Goal: Check status

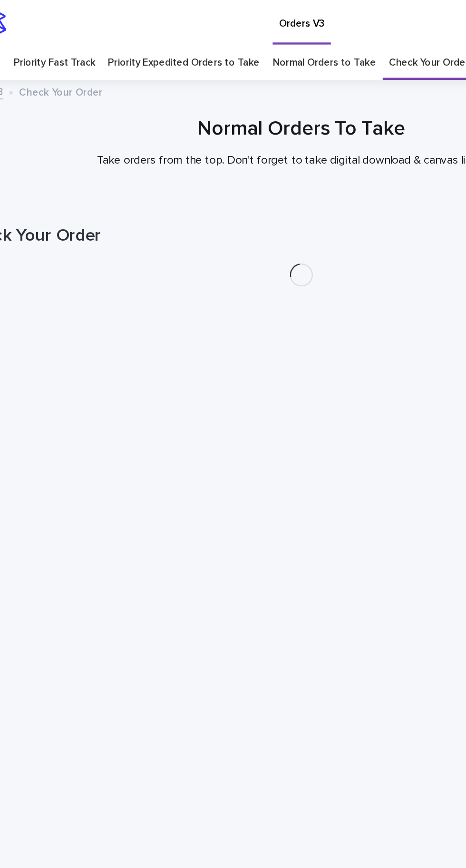
scroll to position [30, 0]
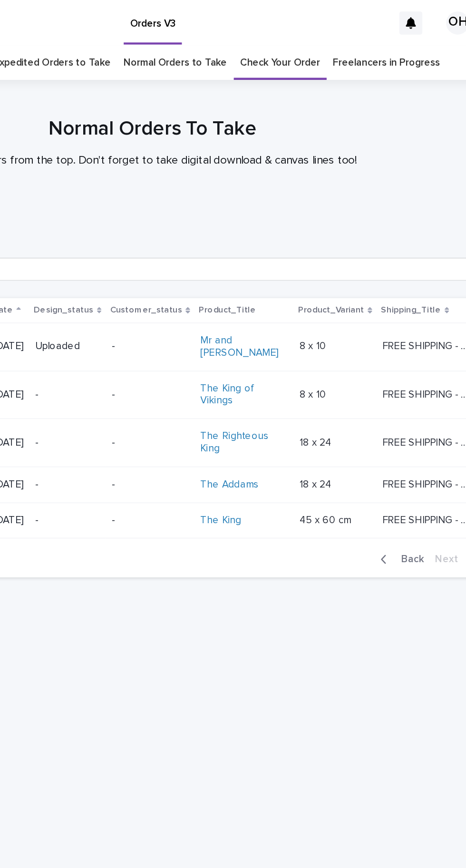
click at [406, 366] on span "Back" at bounding box center [402, 369] width 20 height 7
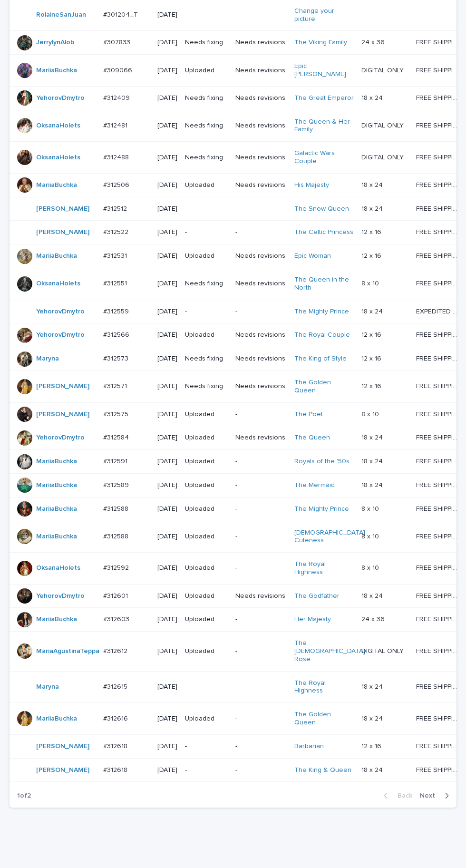
scroll to position [324, 0]
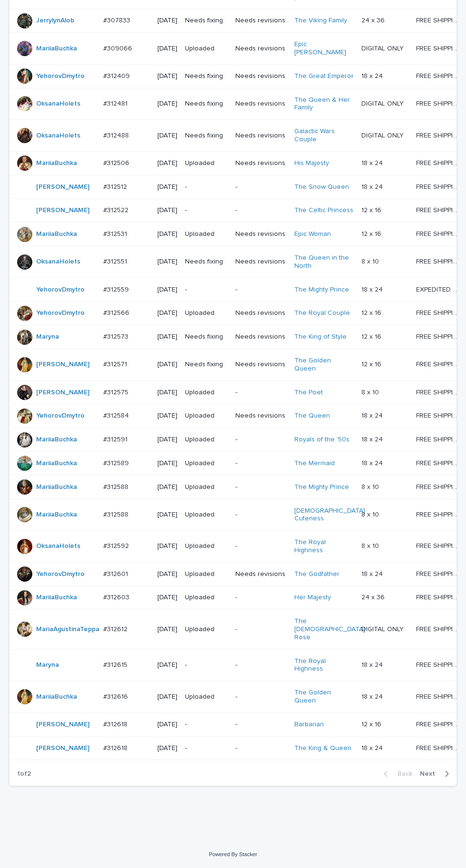
click at [429, 777] on span "Next" at bounding box center [430, 773] width 21 height 7
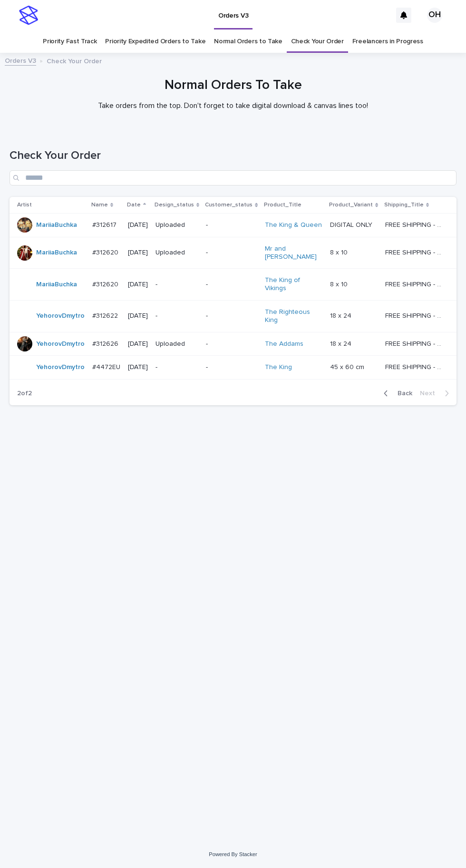
click at [400, 396] on span "Back" at bounding box center [402, 393] width 20 height 7
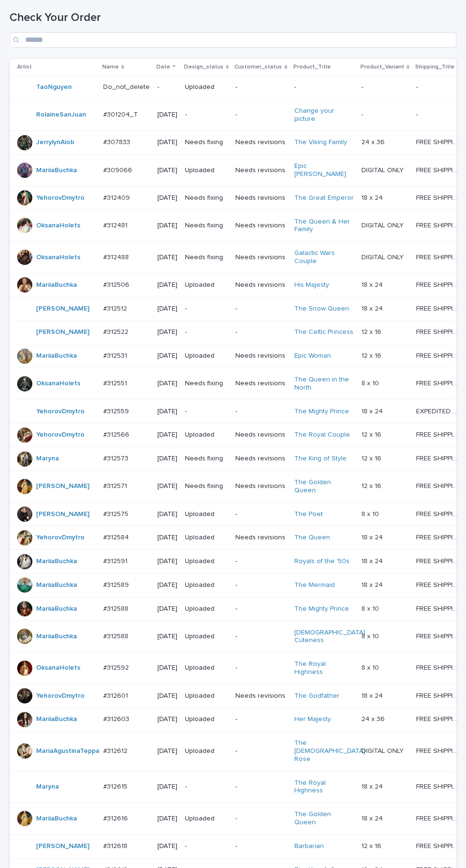
scroll to position [324, 0]
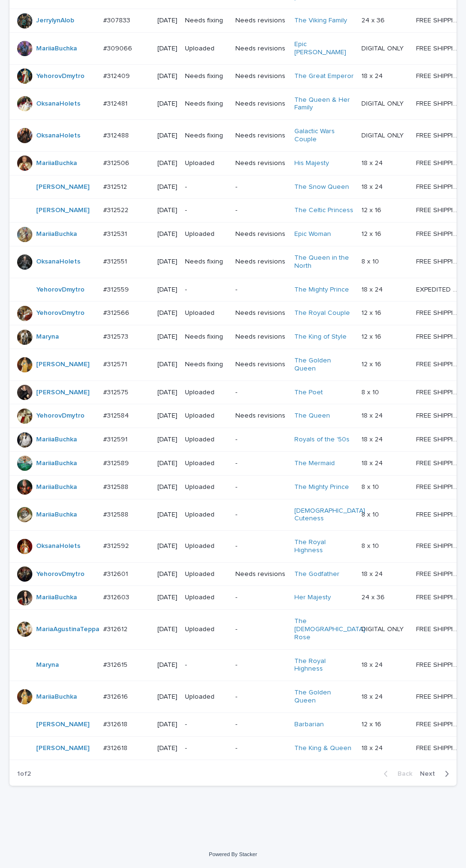
click at [446, 778] on icon "button" at bounding box center [446, 773] width 4 height 9
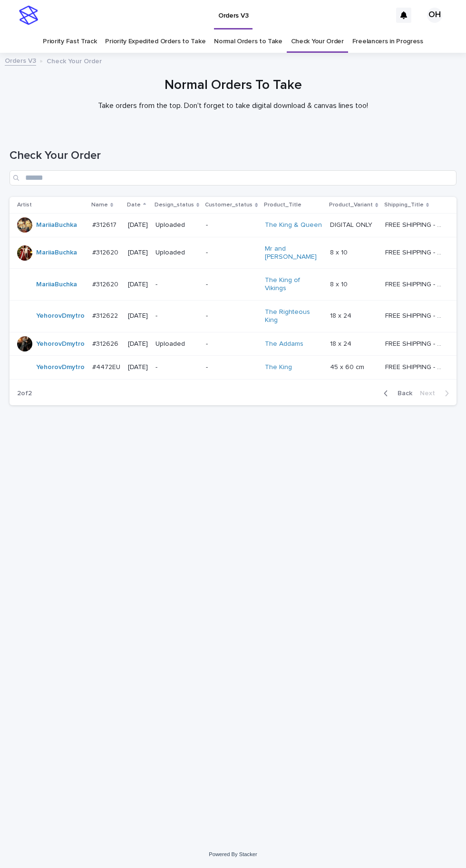
click at [440, 817] on div "Loading... Saving… Loading... Saving… Check Your Order Artist Name Date Design_…" at bounding box center [233, 473] width 456 height 687
click at [396, 396] on span "Back" at bounding box center [402, 393] width 20 height 7
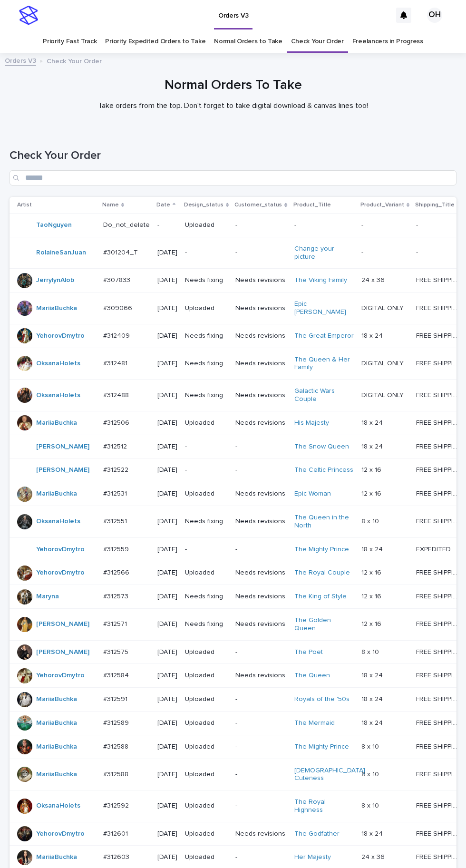
click at [135, 553] on p at bounding box center [126, 549] width 47 height 8
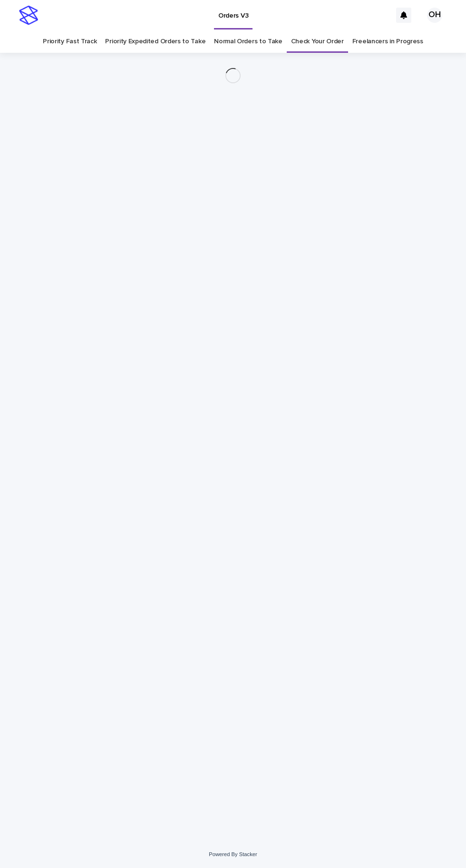
scroll to position [30, 0]
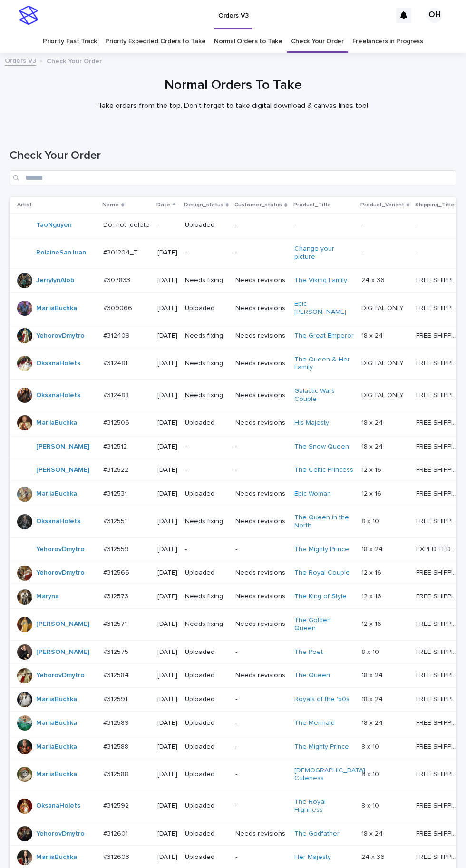
click at [121, 399] on p "#312488" at bounding box center [117, 394] width 28 height 10
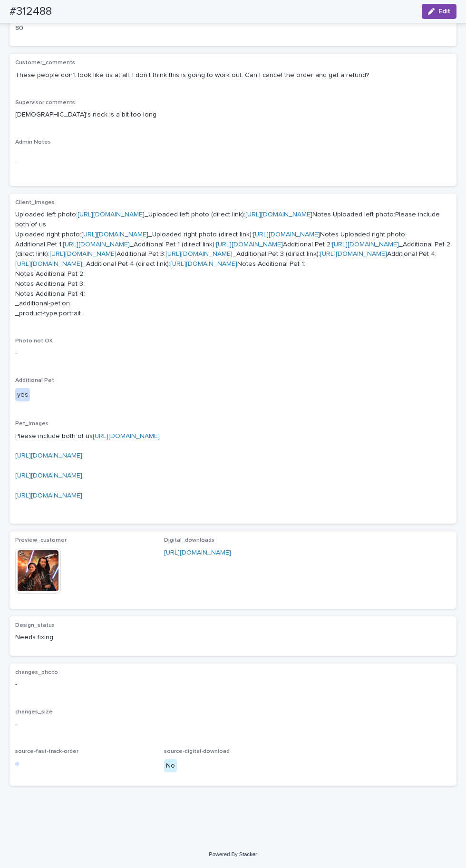
scroll to position [488, 0]
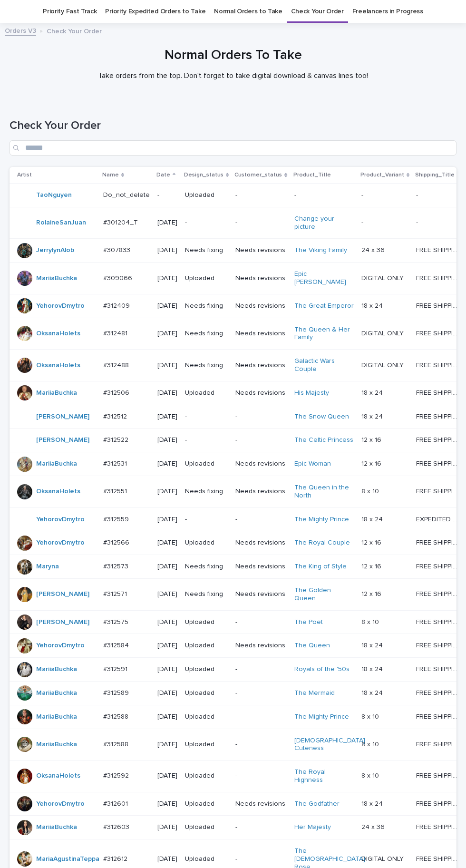
click at [129, 338] on p at bounding box center [126, 333] width 47 height 8
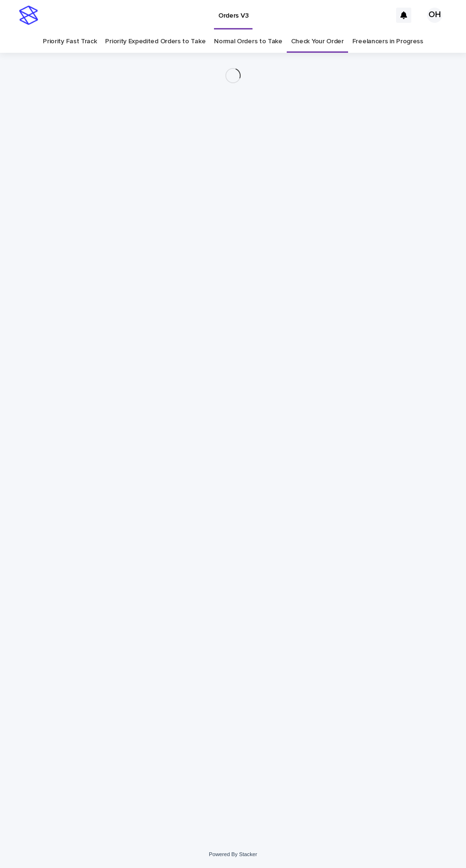
scroll to position [30, 0]
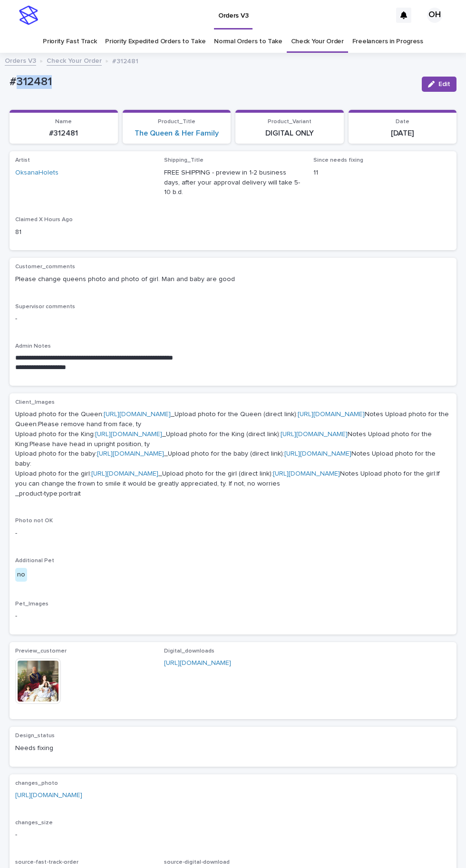
click at [293, 393] on div "Client_Images Upload photo for the Queen: https://cdn.shopify.com-uploadkit.app…" at bounding box center [233, 513] width 447 height 241
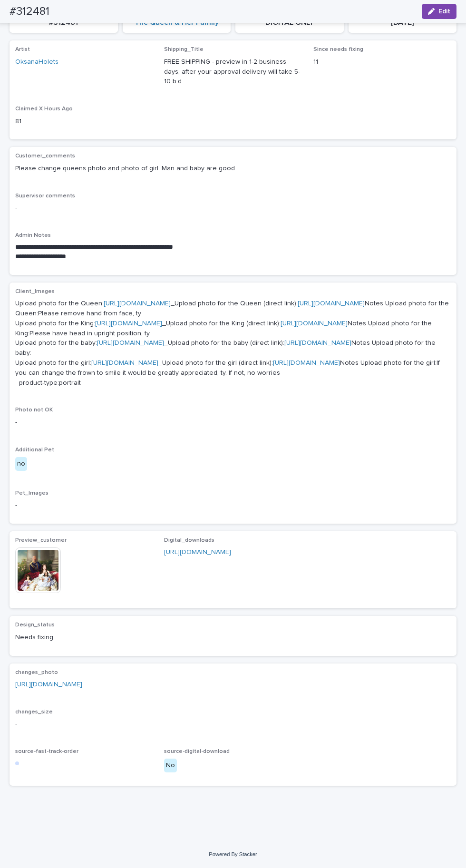
click at [82, 687] on link "https://drive.google.com/file/d/1RCe7hfHE2lkbp0ARGl2b23oVLAoeWF_P/view?usp=shar…" at bounding box center [48, 684] width 67 height 7
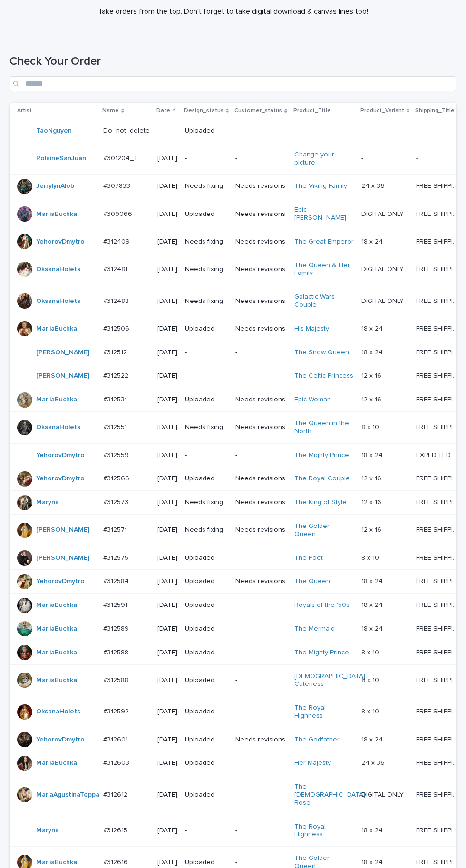
scroll to position [95, 0]
click at [128, 431] on p "#312551" at bounding box center [116, 426] width 26 height 10
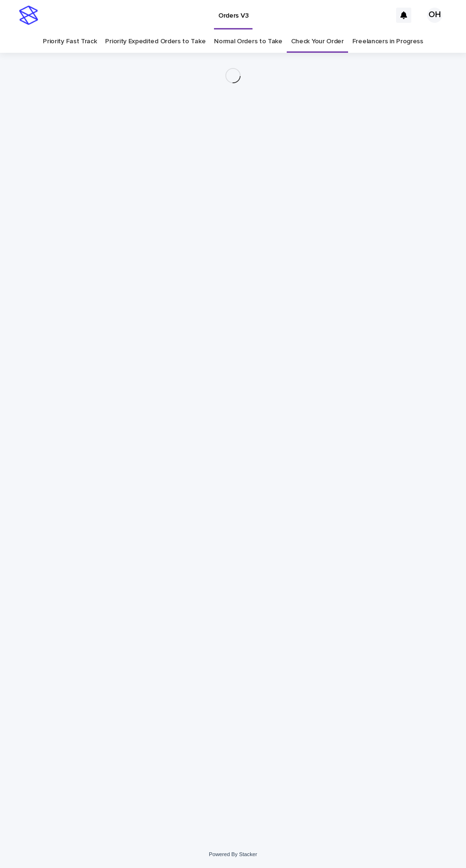
scroll to position [30, 0]
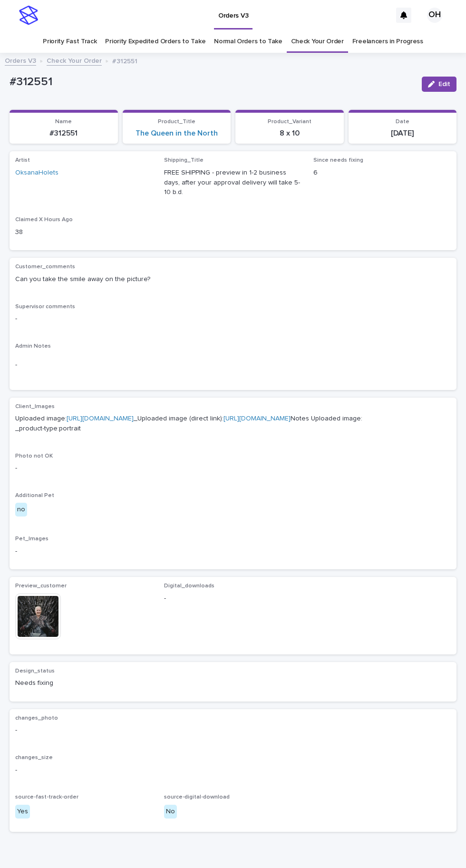
click at [101, 415] on link "https://cdn.shopify.com-uploadkit.app/s/files/1/0033/4807/0511/files/download.h…" at bounding box center [100, 418] width 67 height 7
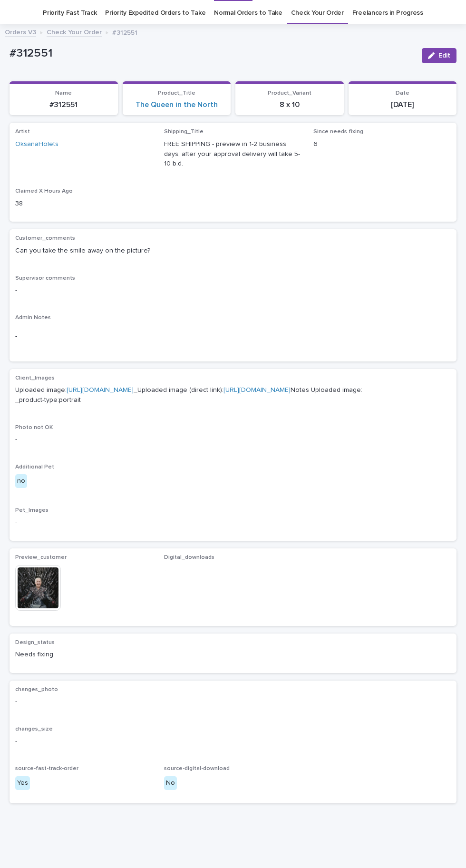
click at [57, 596] on img at bounding box center [38, 588] width 46 height 46
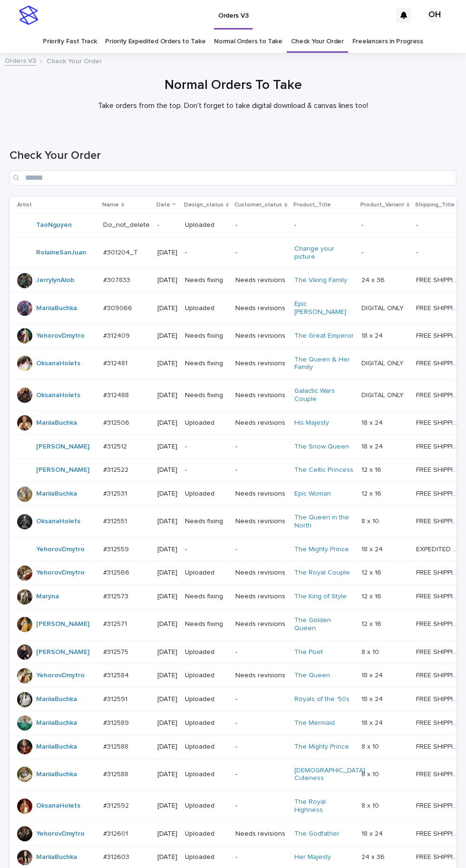
click at [130, 340] on p at bounding box center [126, 336] width 47 height 8
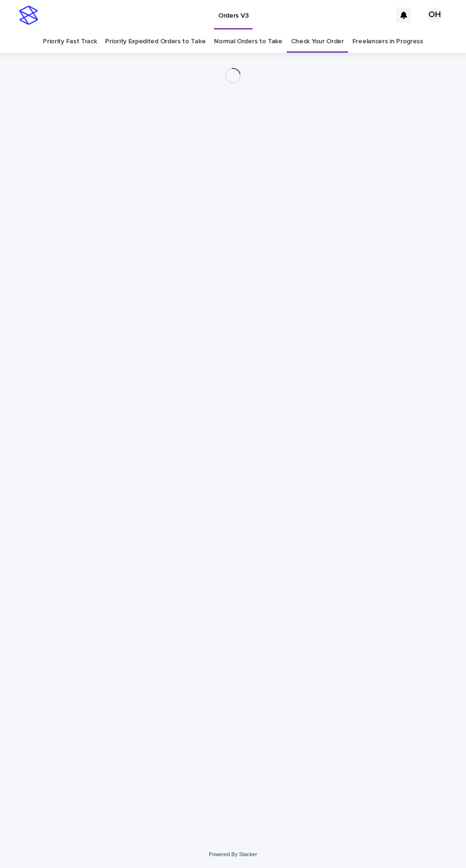
scroll to position [30, 0]
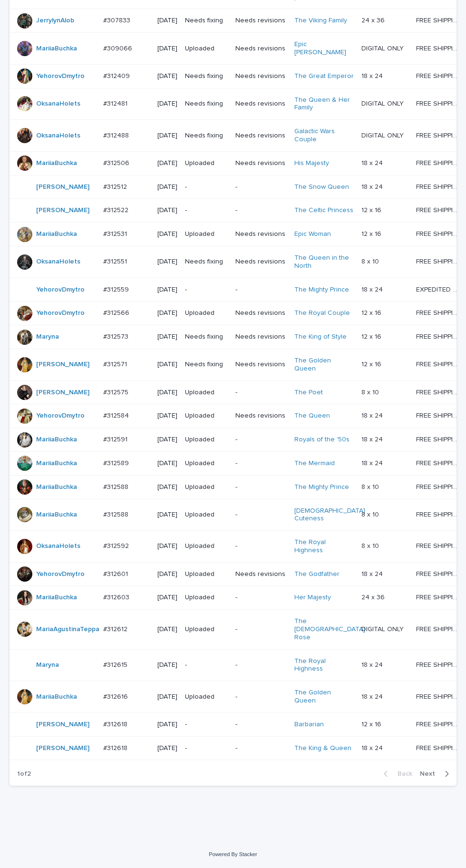
scroll to position [324, 0]
click at [137, 578] on p at bounding box center [126, 574] width 47 height 8
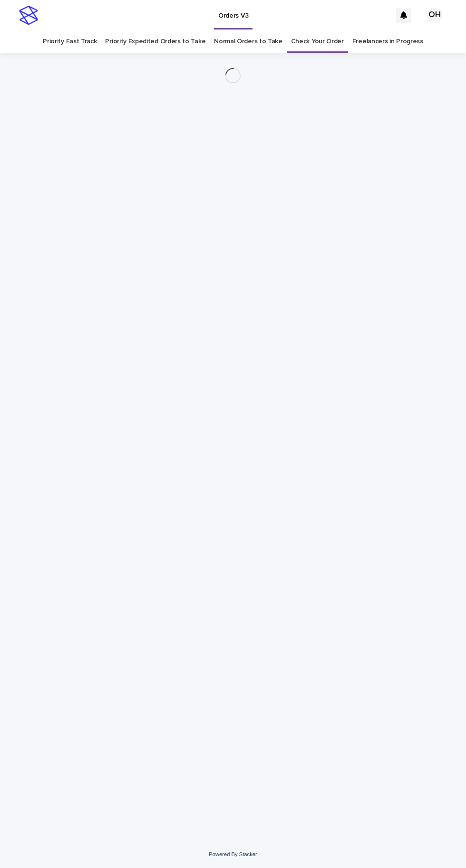
scroll to position [30, 0]
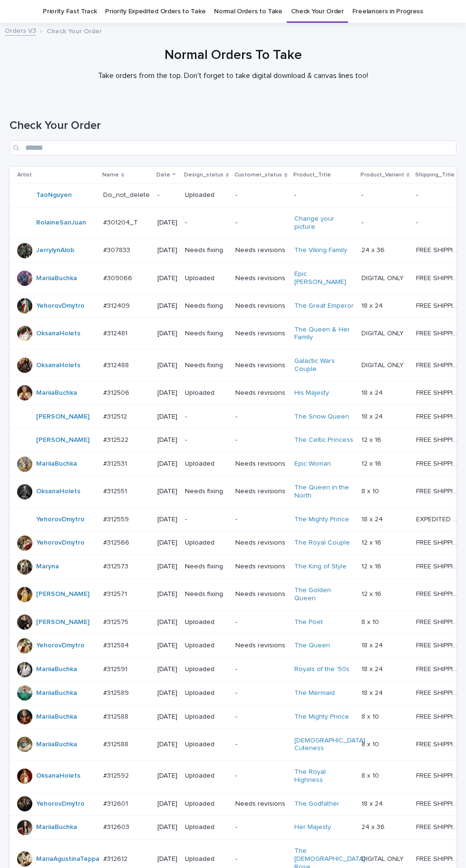
scroll to position [324, 0]
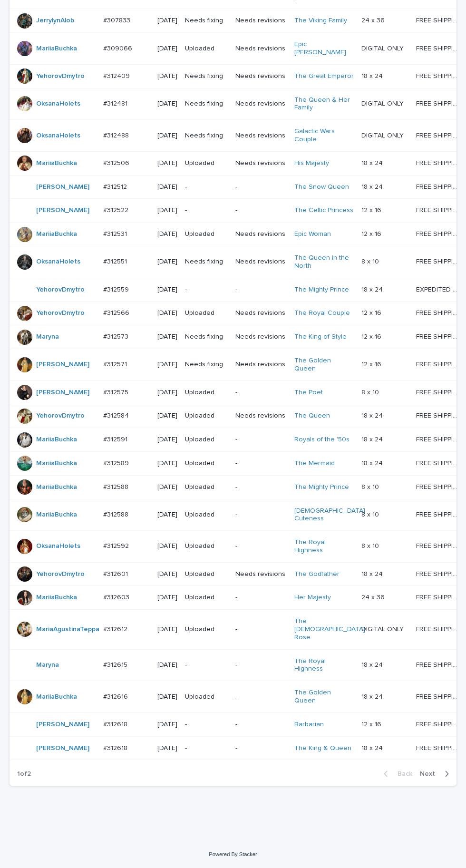
click at [126, 578] on p "#312601" at bounding box center [116, 573] width 27 height 10
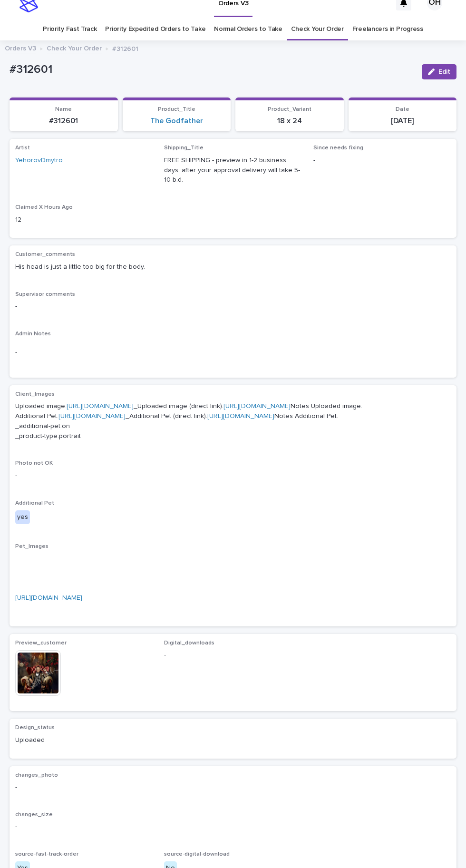
scroll to position [30, 0]
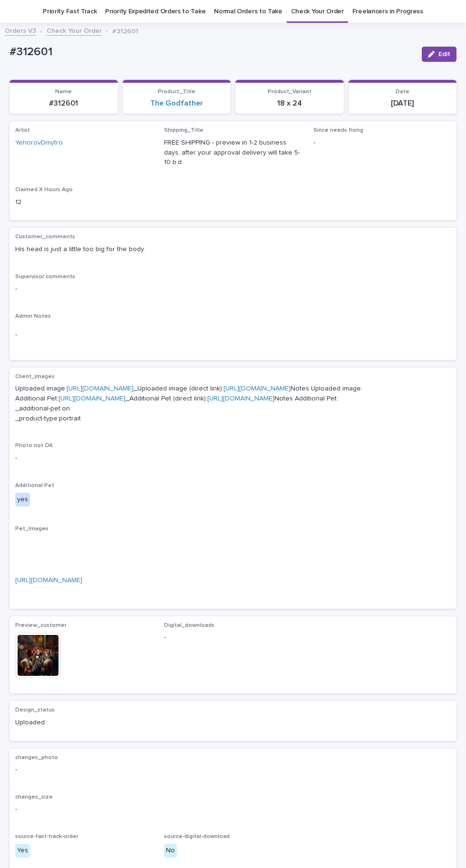
click at [82, 583] on link "https://cdn.shopify.com-uploadkit.app/s/files/1/0033/4807/0511/files/download.h…" at bounding box center [48, 580] width 67 height 7
click at [44, 678] on img at bounding box center [38, 655] width 46 height 46
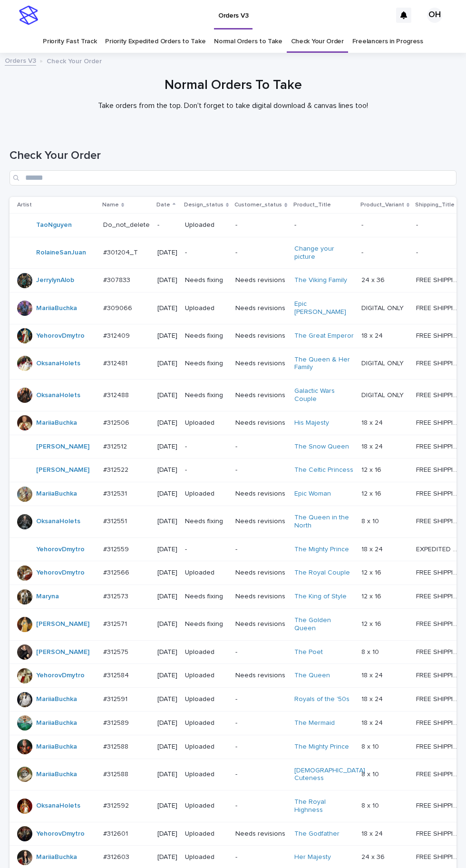
click at [123, 399] on p "#312488" at bounding box center [117, 394] width 28 height 10
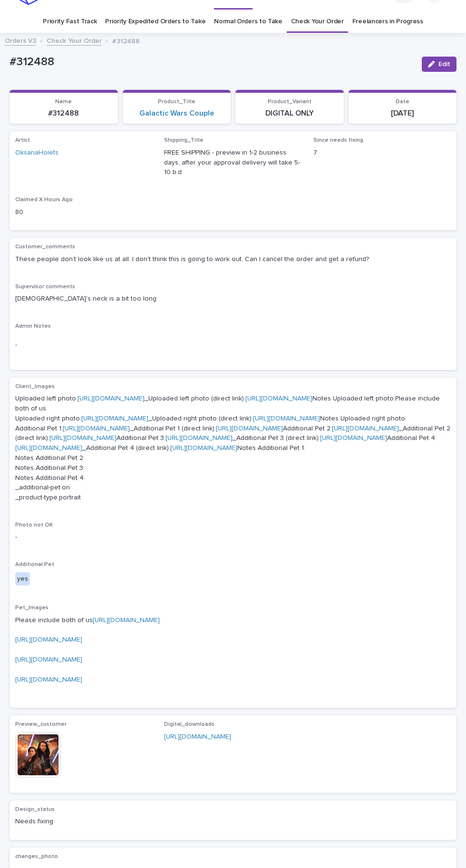
scroll to position [30, 0]
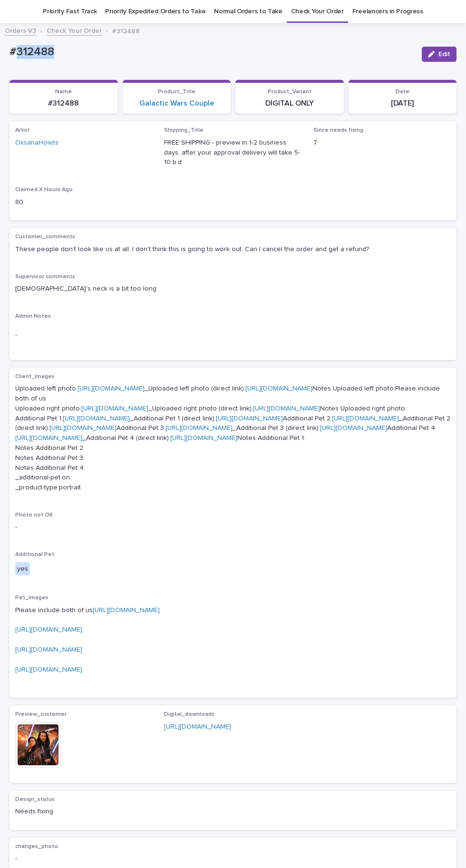
copy p "312488"
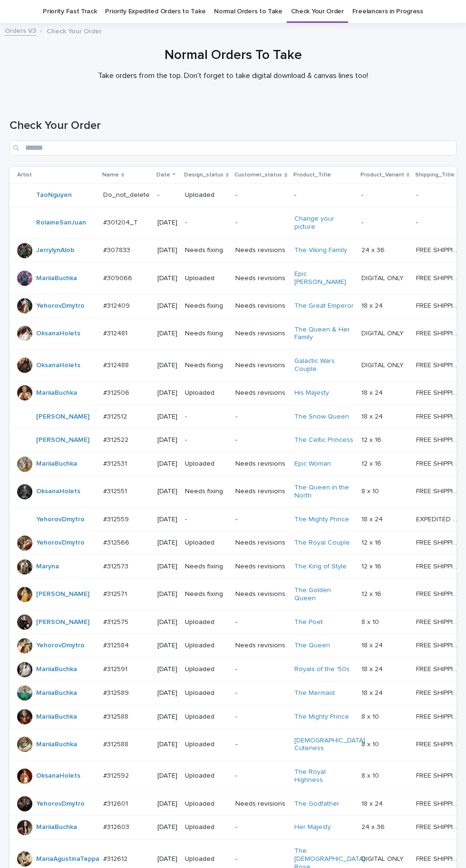
scroll to position [30, 0]
